Goal: Task Accomplishment & Management: Use online tool/utility

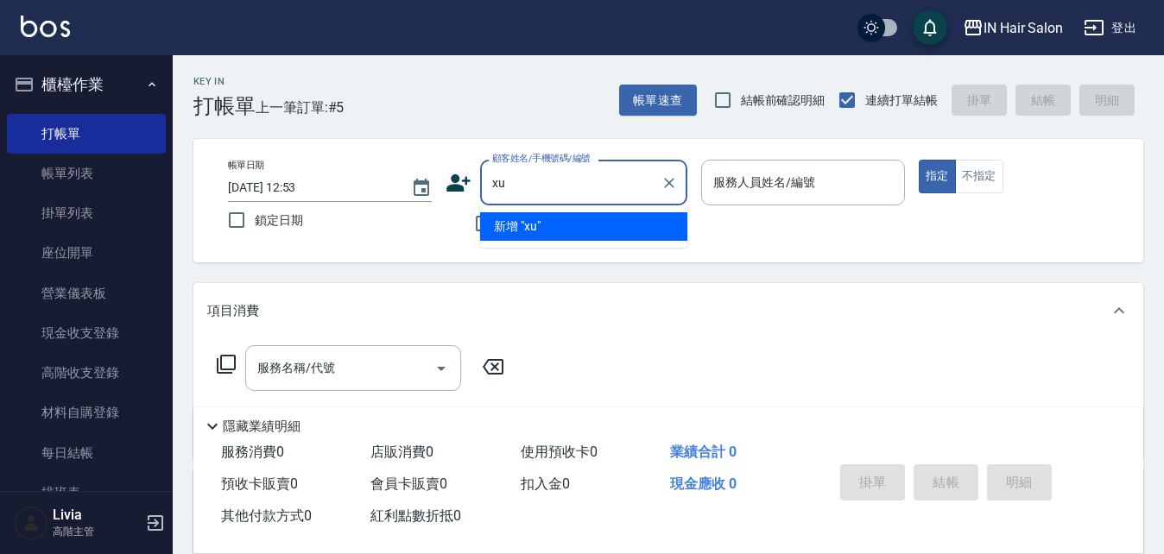
type input "x"
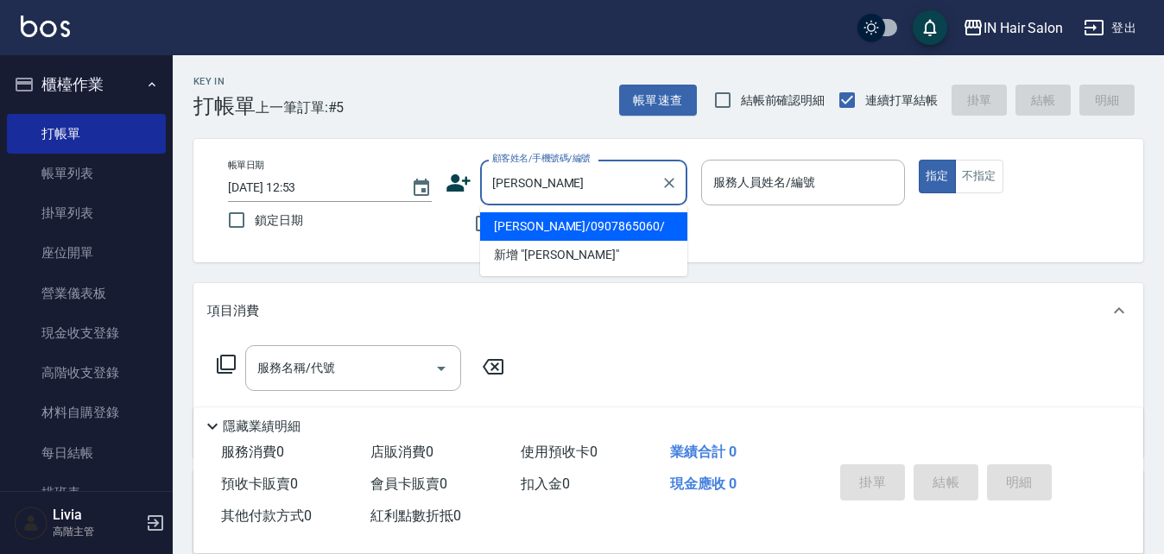
click at [534, 222] on li "[PERSON_NAME]/0907865060/" at bounding box center [583, 226] width 207 height 28
type input "[PERSON_NAME]/0907865060/"
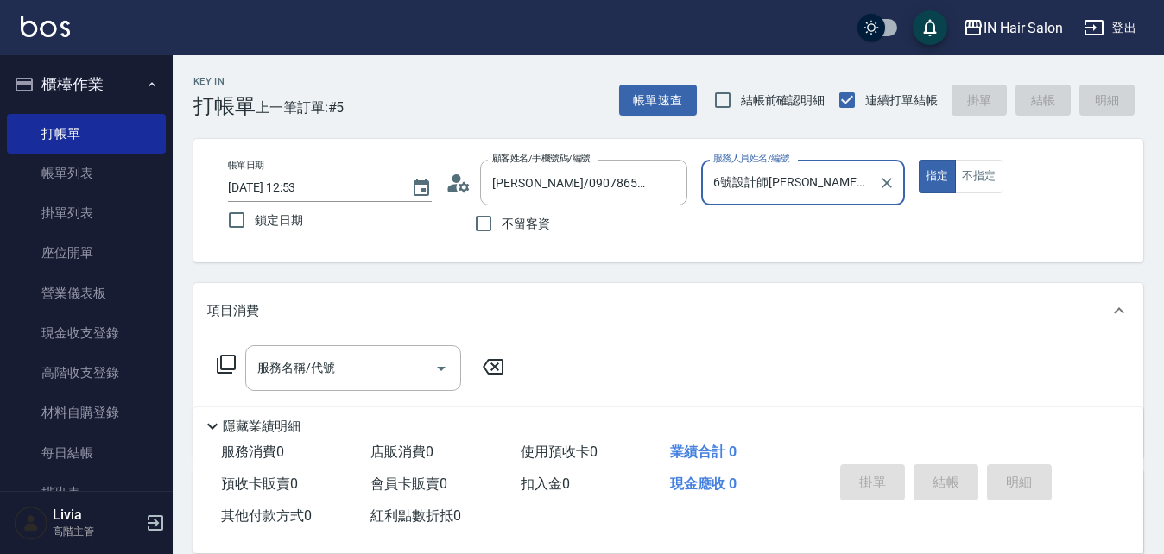
type input "6號設計師[PERSON_NAME]-6"
click at [230, 359] on icon at bounding box center [226, 364] width 21 height 21
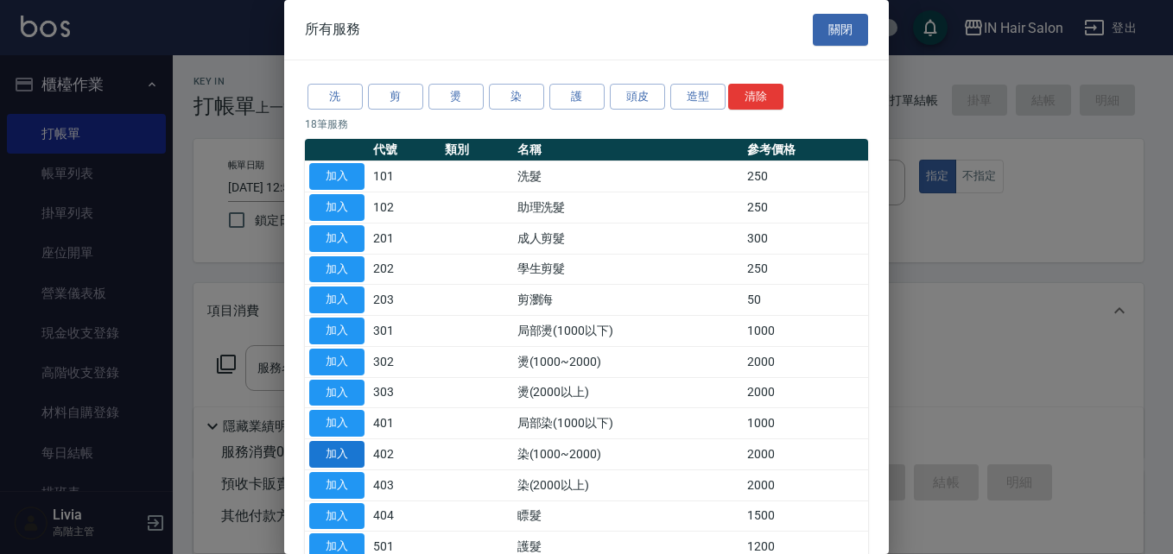
click at [340, 453] on button "加入" at bounding box center [336, 454] width 55 height 27
type input "染(1000~2000)(402)"
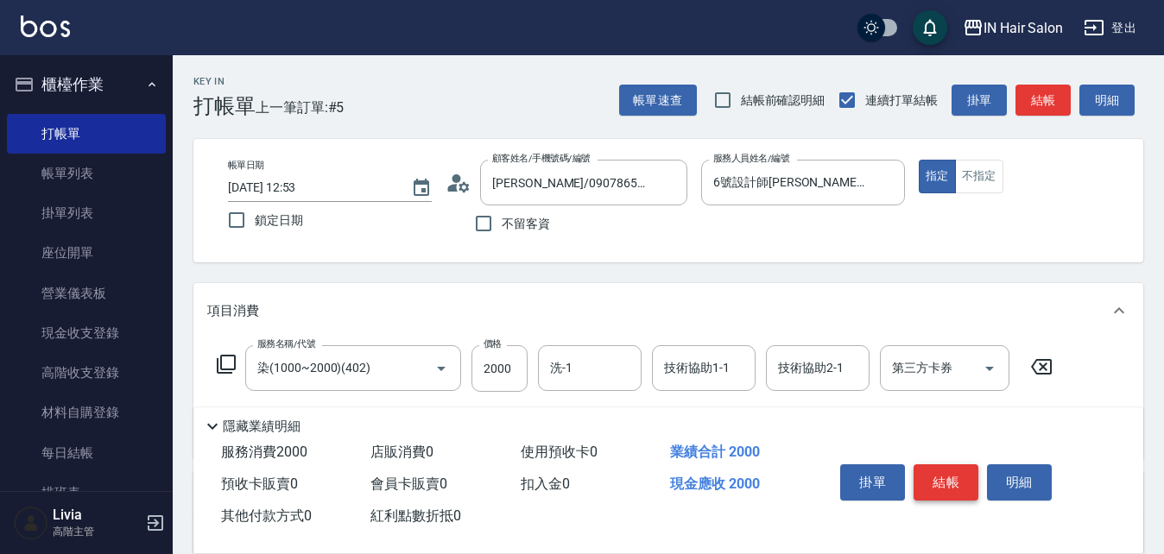
click at [940, 471] on button "結帳" at bounding box center [946, 483] width 65 height 36
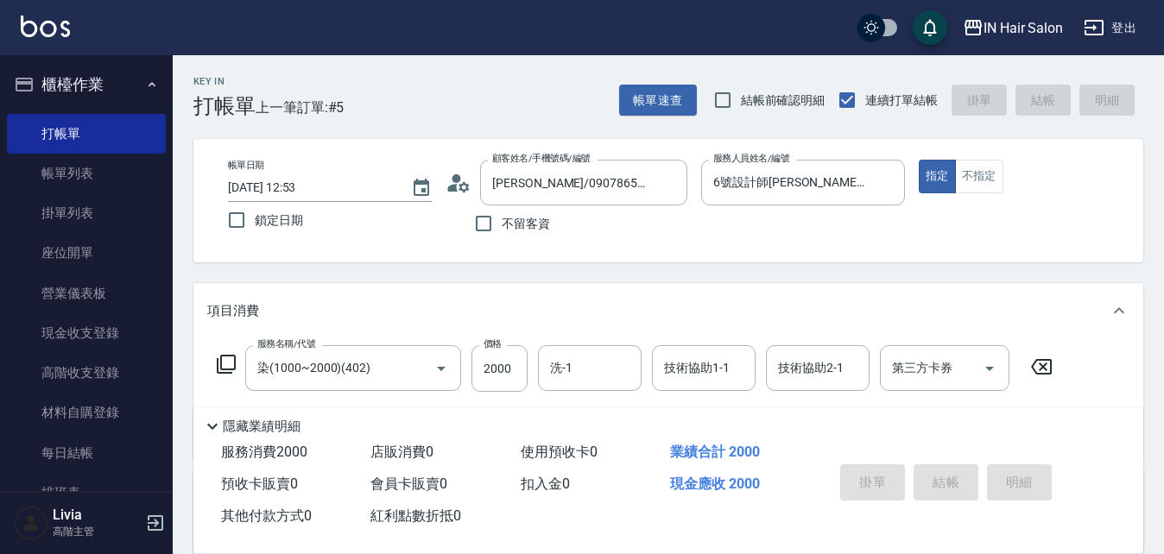
type input "[DATE] 13:52"
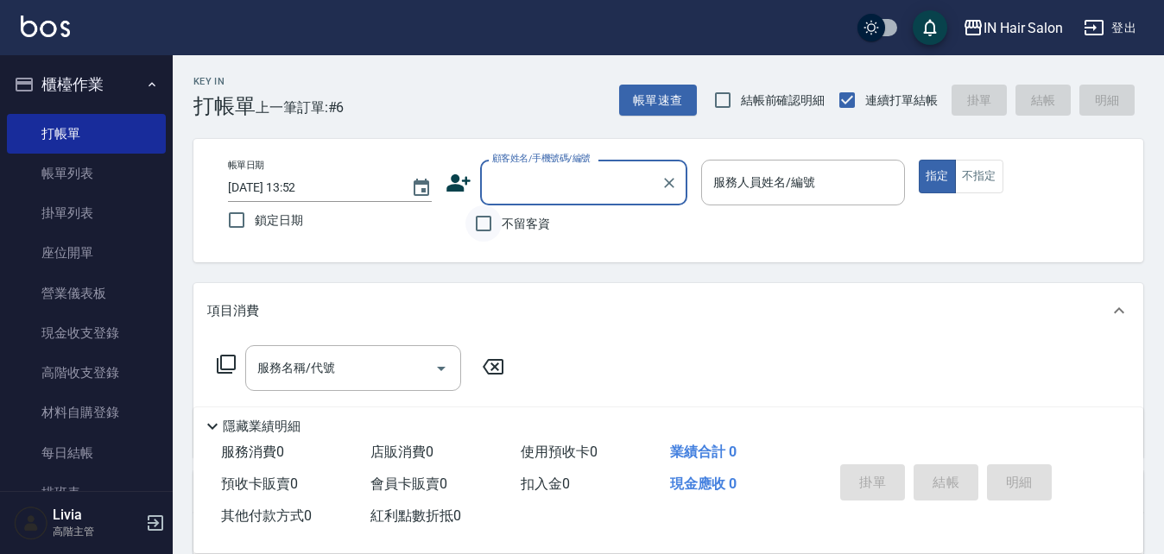
click at [480, 226] on input "不留客資" at bounding box center [483, 224] width 36 height 36
checkbox input "true"
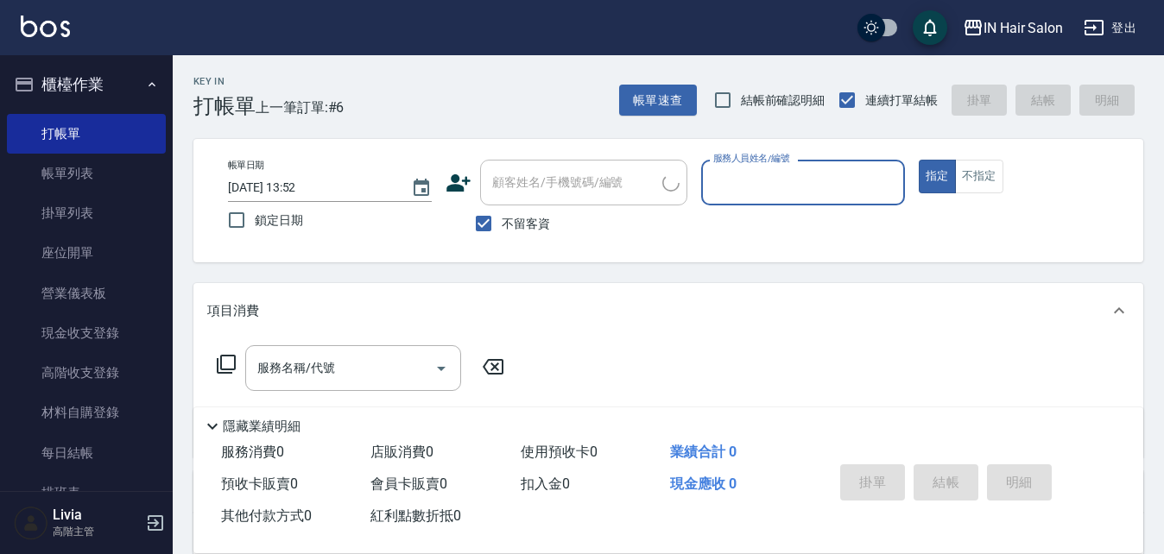
click at [717, 198] on input "服務人員姓名/編號" at bounding box center [803, 183] width 188 height 30
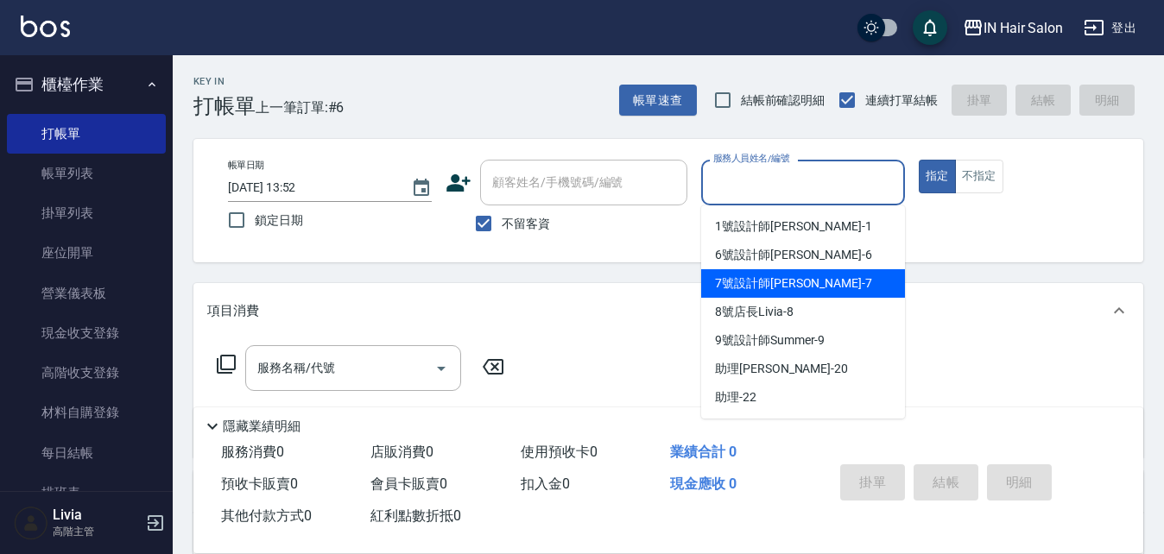
click at [742, 286] on span "7號設計師[PERSON_NAME] -7" at bounding box center [793, 284] width 157 height 18
type input "7號設計師[PERSON_NAME]-7"
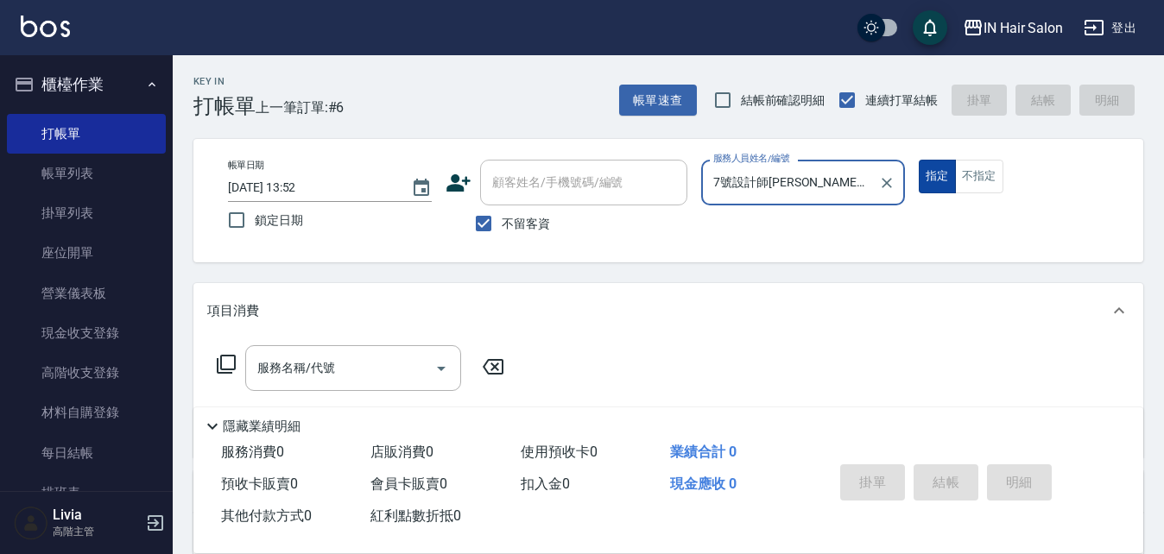
drag, startPoint x: 988, startPoint y: 169, endPoint x: 941, endPoint y: 189, distance: 50.7
click at [986, 169] on button "不指定" at bounding box center [979, 177] width 48 height 34
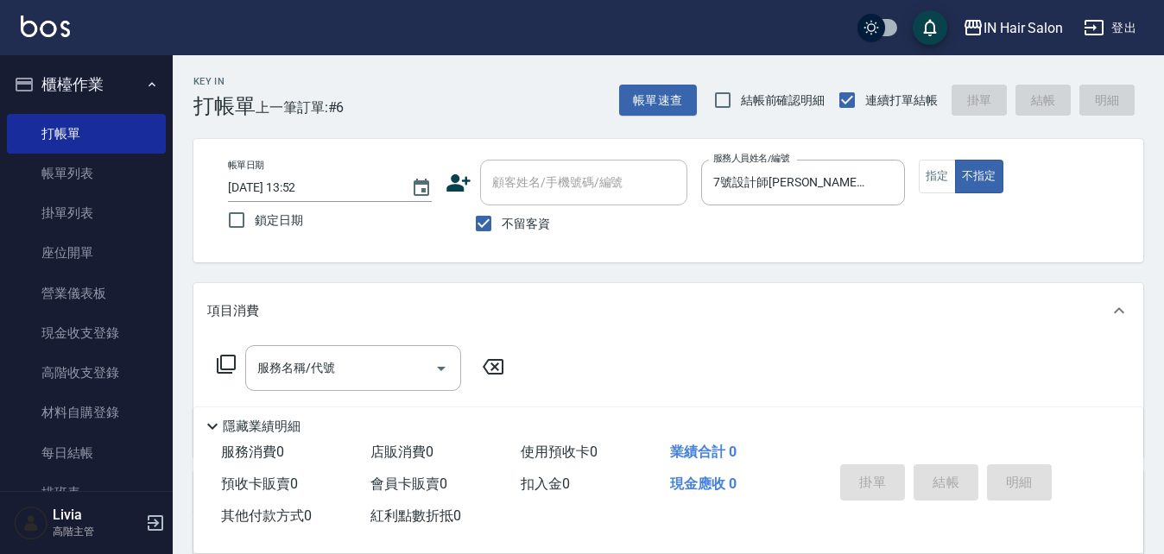
click at [231, 358] on icon at bounding box center [226, 364] width 21 height 21
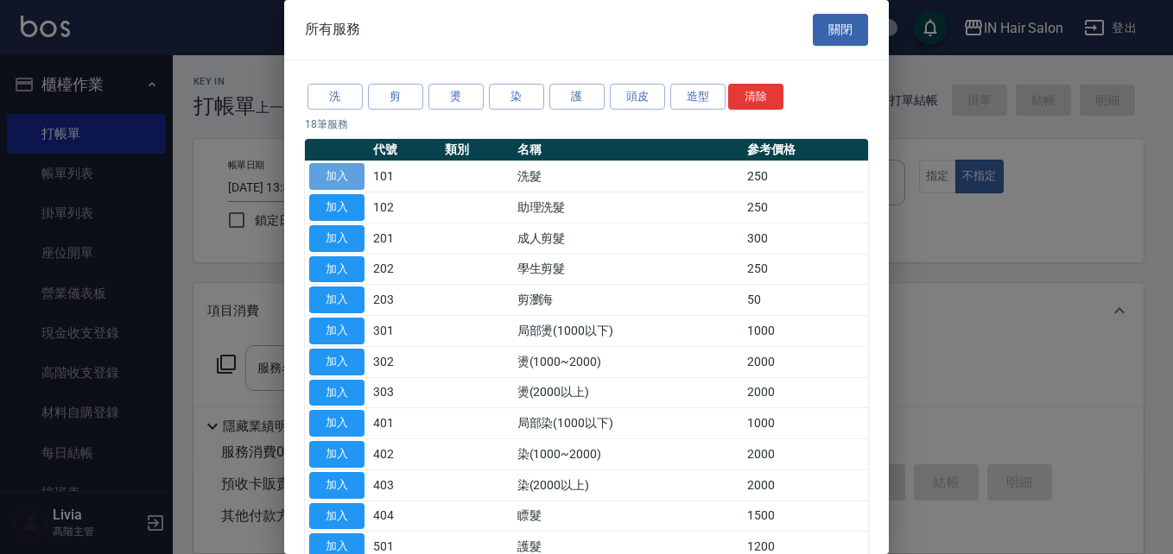
click at [341, 168] on button "加入" at bounding box center [336, 176] width 55 height 27
type input "洗髮(101)"
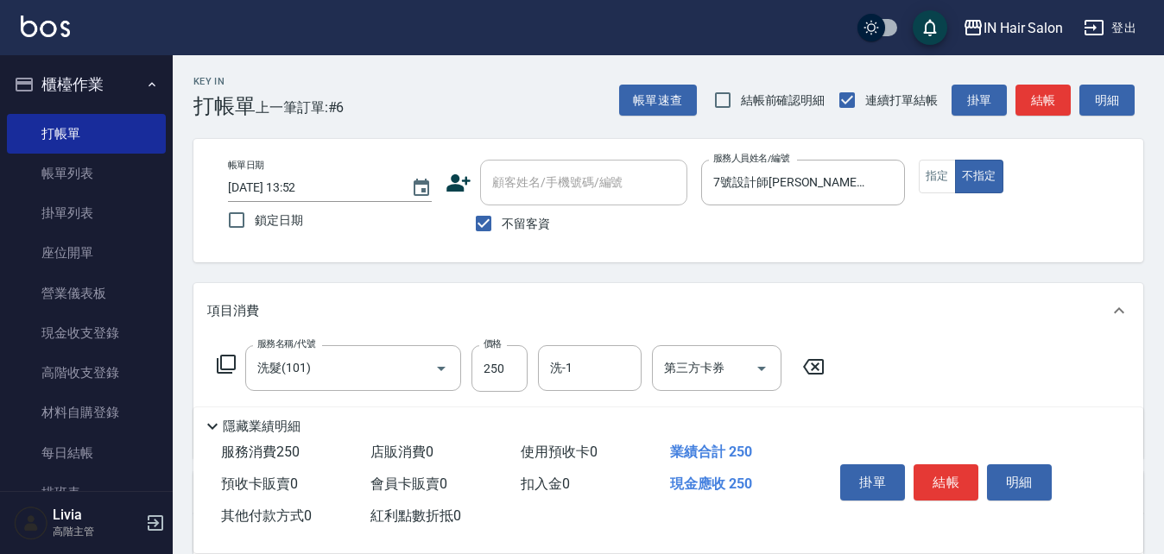
click at [228, 361] on icon at bounding box center [226, 364] width 21 height 21
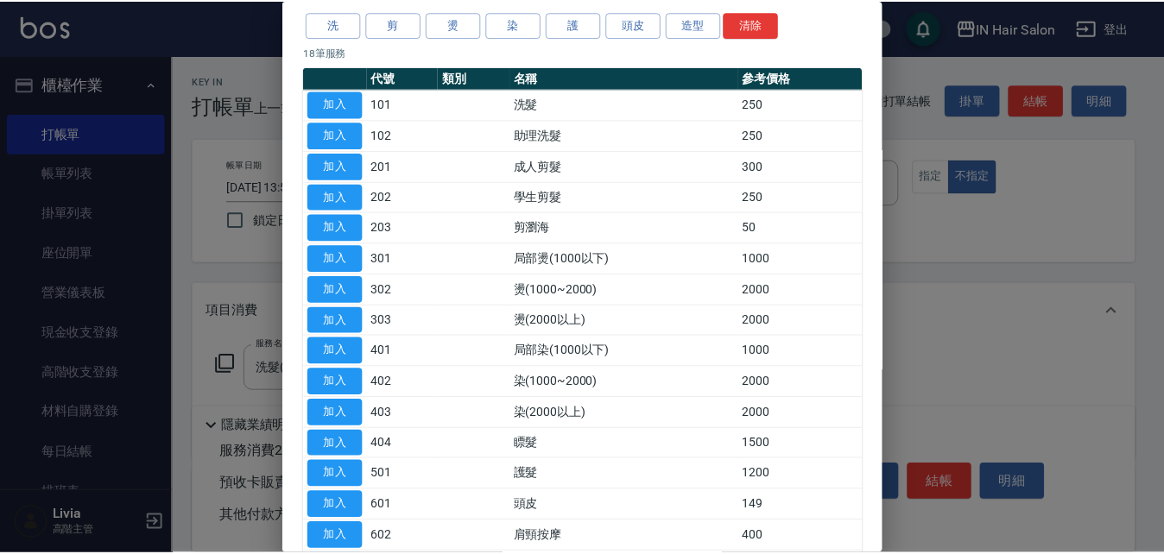
scroll to position [173, 0]
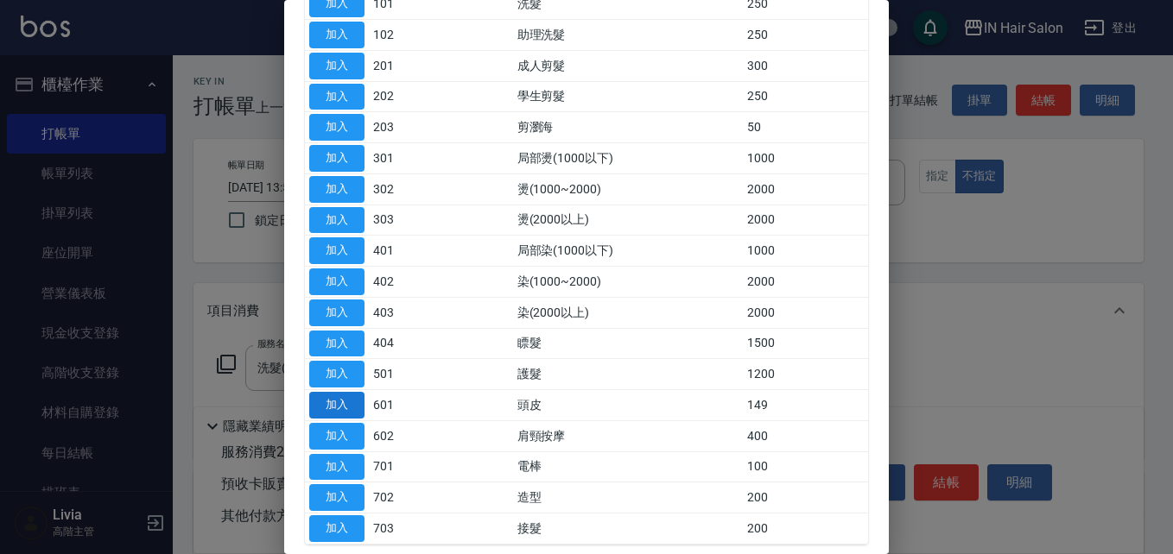
click at [351, 397] on button "加入" at bounding box center [336, 405] width 55 height 27
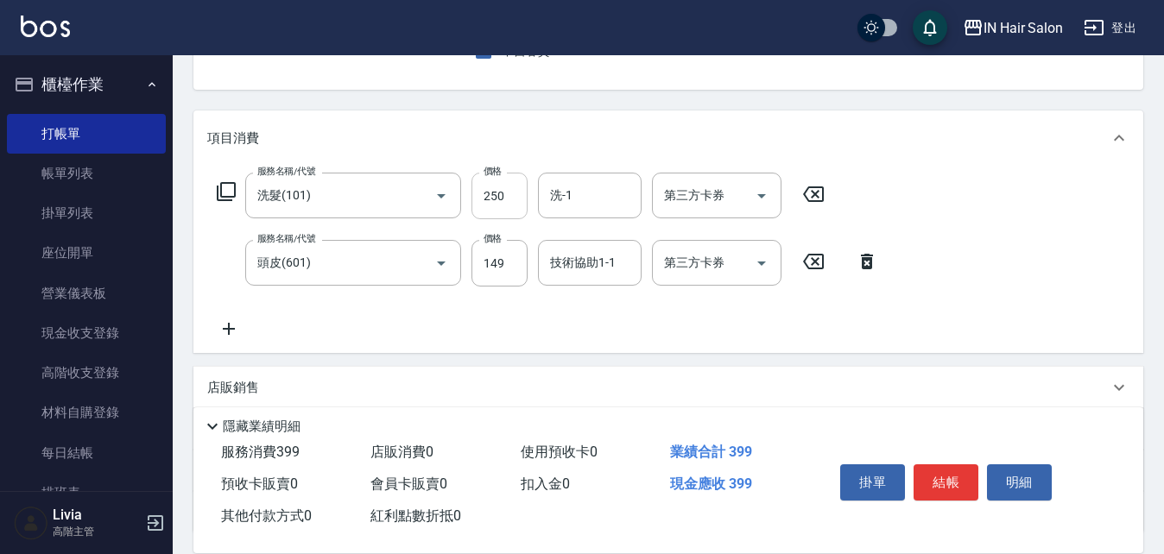
click at [512, 203] on input "250" at bounding box center [500, 196] width 56 height 47
type input "300"
click at [446, 320] on div "服務名稱/代號 洗髮(101) 服務名稱/代號 價格 300 價格 洗-1 洗-1 第三方卡券 第三方卡券 服務名稱/代號 頭皮(601) 服務名稱/代號 價…" at bounding box center [547, 256] width 681 height 167
click at [505, 268] on input "149" at bounding box center [500, 263] width 56 height 47
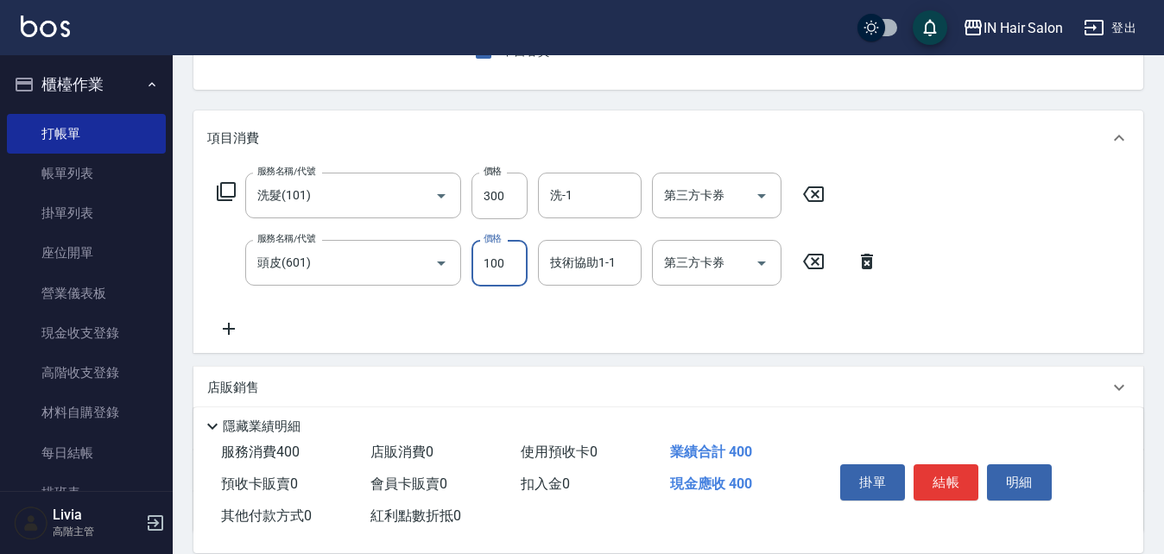
type input "100"
click at [403, 325] on div "服務名稱/代號 洗髮(101) 服務名稱/代號 價格 300 價格 洗-1 洗-1 第三方卡券 第三方卡券 服務名稱/代號 頭皮(601) 服務名稱/代號 價…" at bounding box center [547, 256] width 681 height 167
click at [945, 477] on button "結帳" at bounding box center [946, 483] width 65 height 36
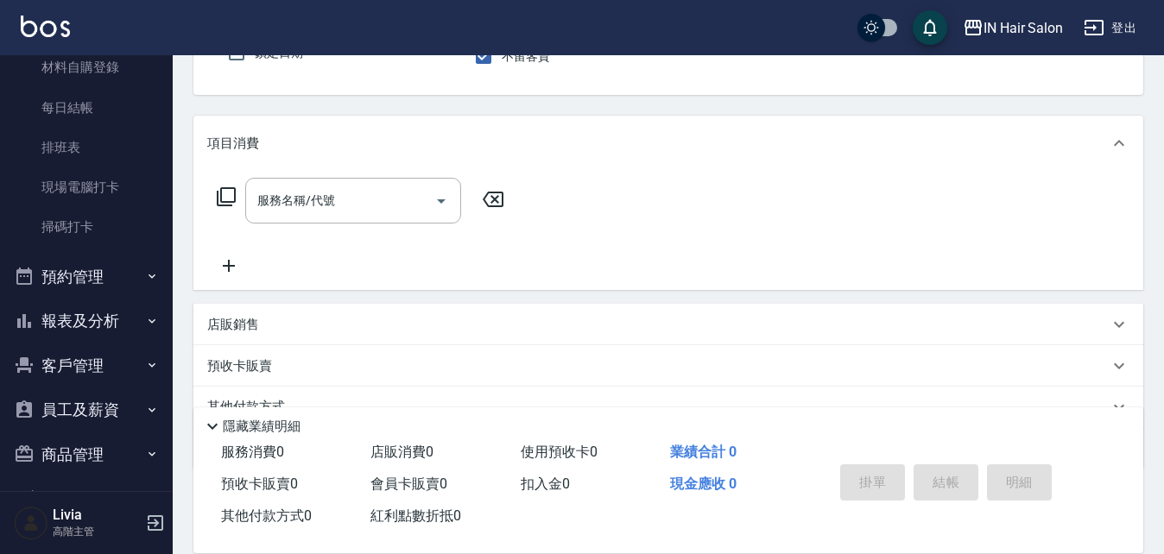
scroll to position [0, 0]
